Goal: Contribute content

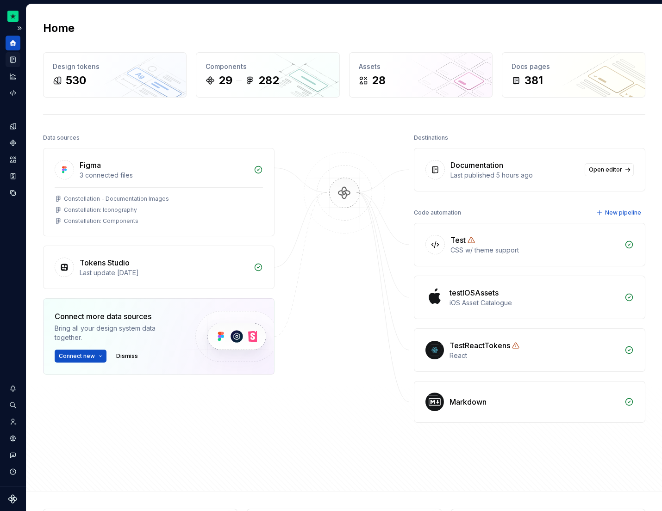
click at [9, 59] on icon "Documentation" at bounding box center [13, 60] width 8 height 8
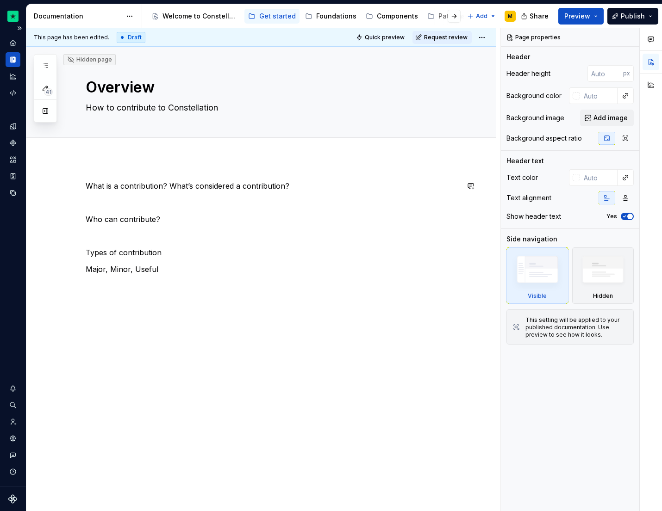
click at [208, 178] on div "What is a contribution? What’s considered a contribution? Who can contribute? T…" at bounding box center [260, 340] width 469 height 365
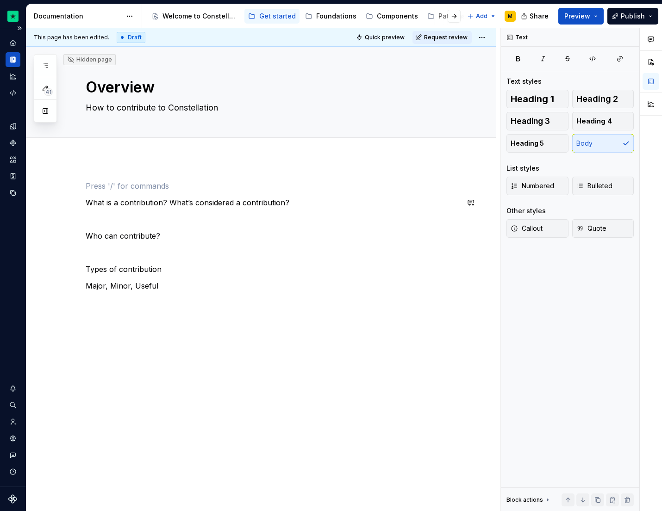
type textarea "*"
click at [179, 165] on div "This page has been edited. Draft Quick preview Request review Hidden page Overv…" at bounding box center [263, 270] width 474 height 484
click at [167, 181] on p at bounding box center [272, 186] width 373 height 11
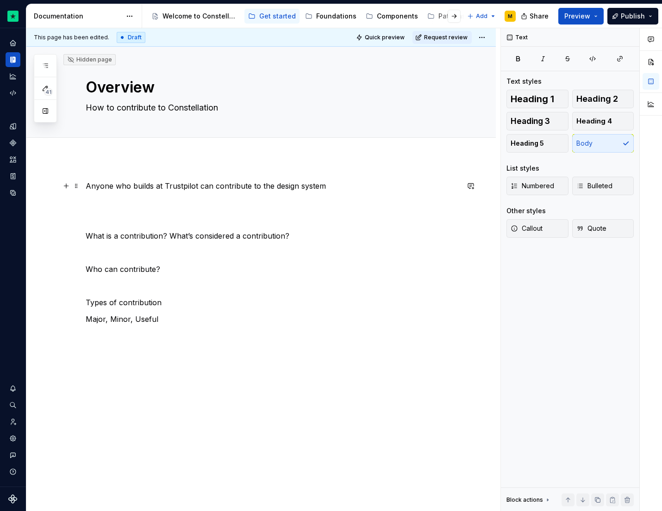
click at [264, 185] on p "Anyone who builds at Trustpilot can contribute to the design system" at bounding box center [272, 186] width 373 height 11
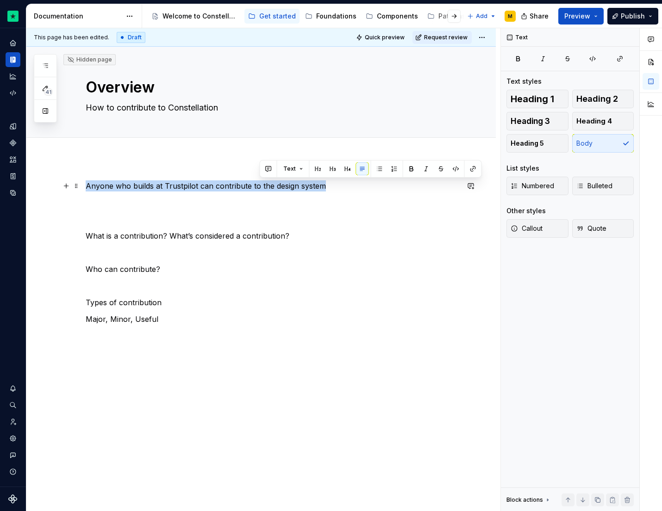
click at [264, 185] on p "Anyone who builds at Trustpilot can contribute to the design system" at bounding box center [272, 186] width 373 height 11
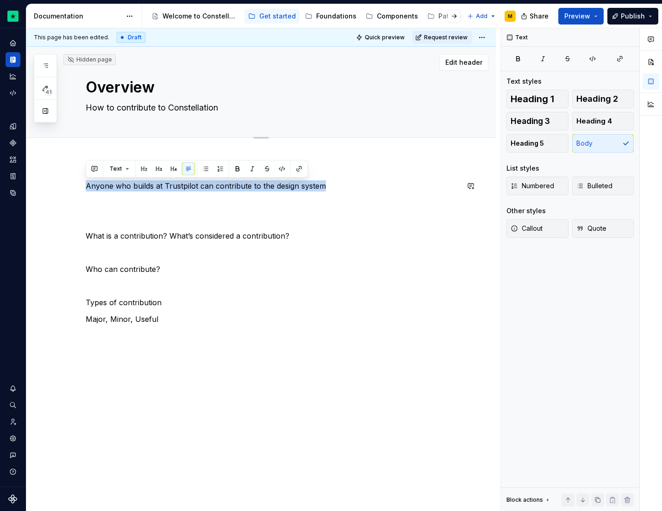
copy p "Anyone who builds at Trustpilot can contribute to the design system"
click at [177, 109] on textarea "How to contribute to Constellation" at bounding box center [270, 107] width 373 height 15
paste textarea "Anyone who builds at Trustpilot can contribute to the design system"
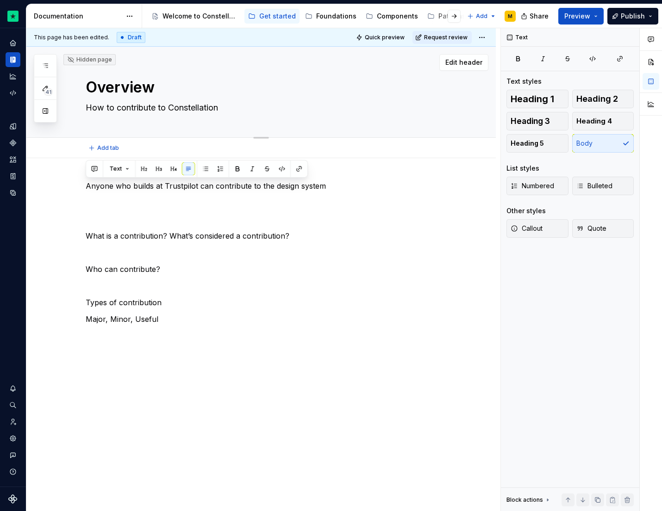
type textarea "*"
type textarea "Anyone who builds at Trustpilot can contribute to the design system"
type textarea "*"
type textarea "Anyone who builds at Trustpilot can contribute to the design system"
click at [570, 12] on span "Preview" at bounding box center [577, 16] width 26 height 9
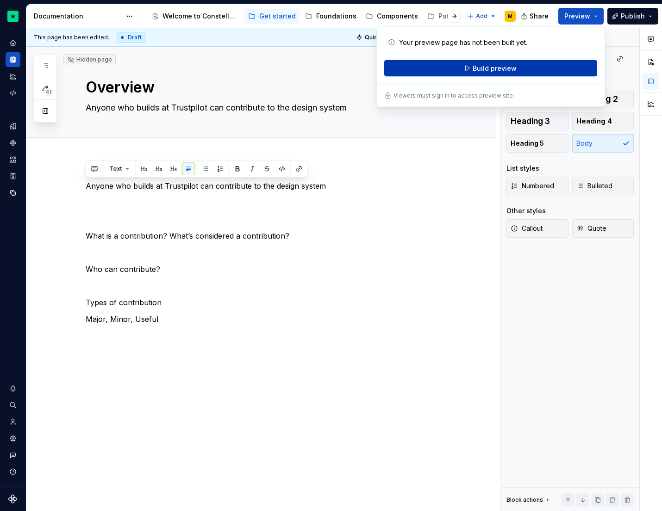
click at [509, 61] on button "Build preview" at bounding box center [490, 68] width 213 height 17
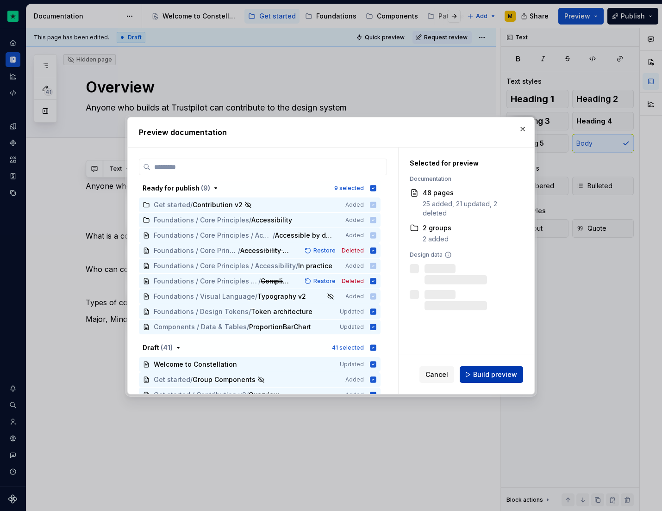
click at [499, 379] on span "Build preview" at bounding box center [495, 374] width 44 height 9
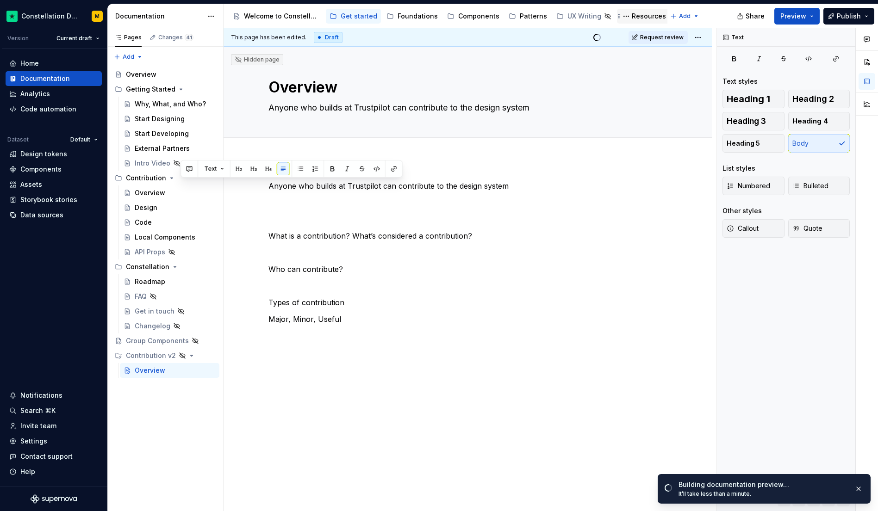
type textarea "*"
